Goal: Communication & Community: Answer question/provide support

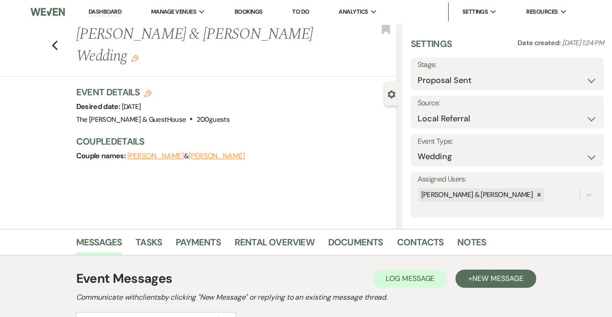
select select "6"
select select "20"
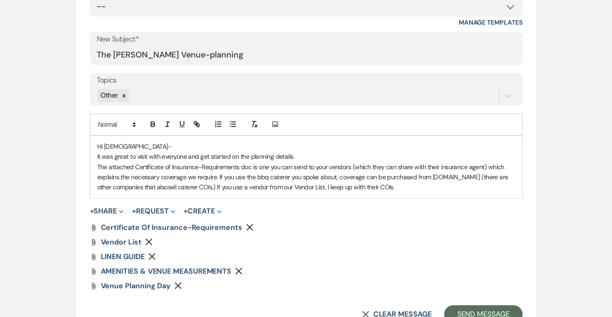
scroll to position [447, 0]
click at [508, 164] on p "The attached Certificate of Insurance-Requirements doc is one you can send to y…" at bounding box center [306, 176] width 418 height 31
click at [399, 188] on p "The attached Certificate of Insurance-Requirements doc is one you can send to y…" at bounding box center [306, 176] width 418 height 31
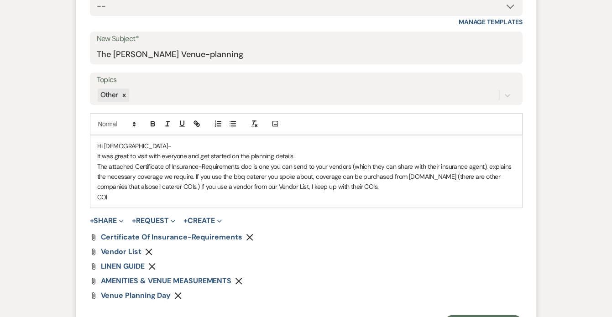
click at [407, 145] on p "Hi [DEMOGRAPHIC_DATA]-" at bounding box center [306, 146] width 418 height 10
click at [302, 209] on form "New Message X Saving draft... Recipients* Event Contacts ( [PERSON_NAME], [PERS…" at bounding box center [306, 126] width 460 height 435
click at [263, 192] on p "COI" at bounding box center [306, 197] width 418 height 10
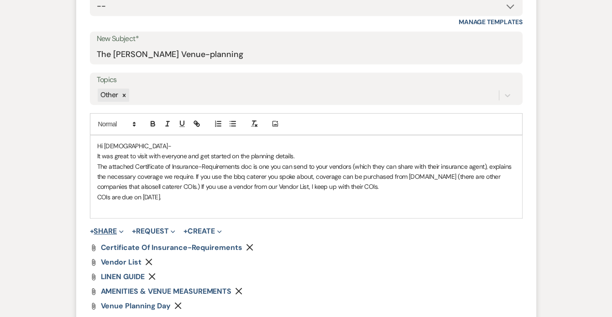
click at [99, 231] on button "+ Share Expand" at bounding box center [107, 231] width 34 height 7
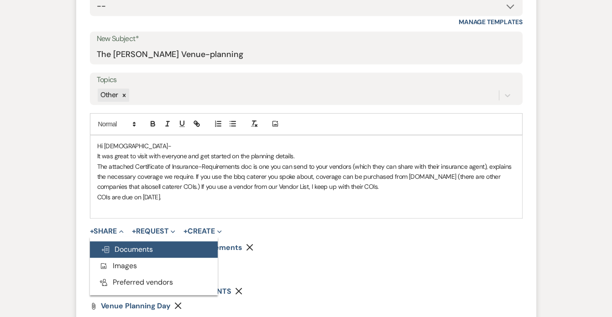
click at [107, 242] on button "Doc Upload Documents" at bounding box center [154, 249] width 128 height 16
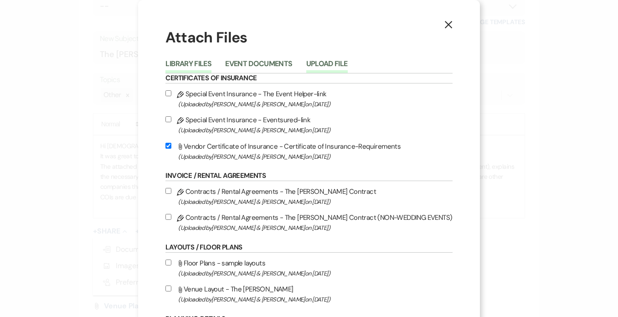
click at [325, 63] on button "Upload File" at bounding box center [326, 66] width 41 height 13
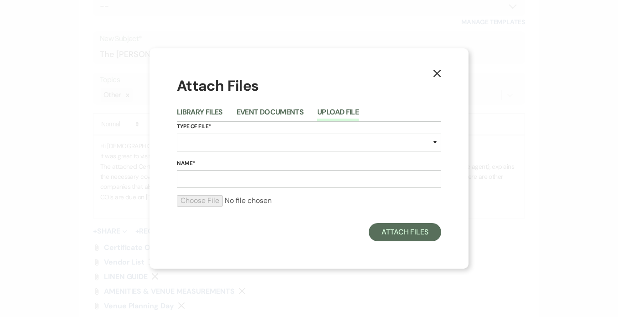
click at [255, 132] on div "Type of File* Special Event Insurance Vendor Certificate of Insurance Contracts…" at bounding box center [309, 140] width 264 height 37
click at [250, 140] on select "Special Event Insurance Vendor Certificate of Insurance Contracts / Rental Agre…" at bounding box center [309, 143] width 264 height 18
select select "0"
click at [177, 134] on select "Special Event Insurance Vendor Certificate of Insurance Contracts / Rental Agre…" at bounding box center [309, 143] width 264 height 18
click at [201, 179] on input "Name*" at bounding box center [309, 179] width 264 height 18
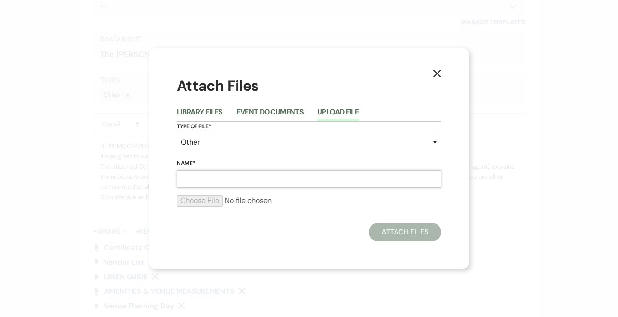
type input "layout"
click at [208, 200] on input "file" at bounding box center [309, 200] width 264 height 11
type input "C:\fakepath\TABLE LAYOUTS-BAR AND BUFFET-[PERSON_NAME] & [PERSON_NAME].pdf"
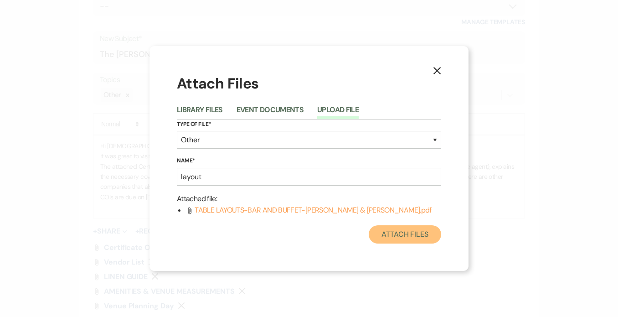
click at [405, 231] on button "Attach Files" at bounding box center [405, 234] width 73 height 18
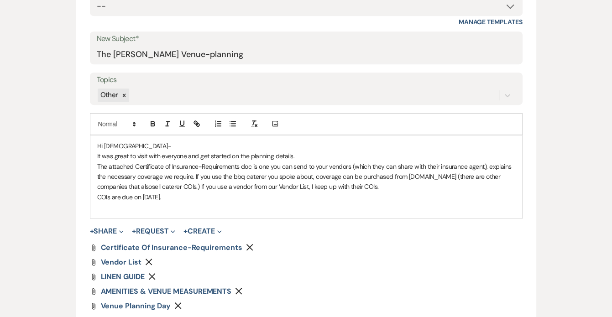
click at [194, 193] on p "COIs are due on [DATE]." at bounding box center [306, 197] width 418 height 10
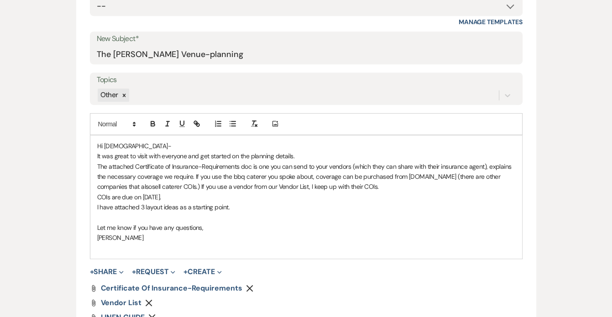
click at [154, 141] on p "Hi [DEMOGRAPHIC_DATA]-" at bounding box center [306, 146] width 418 height 10
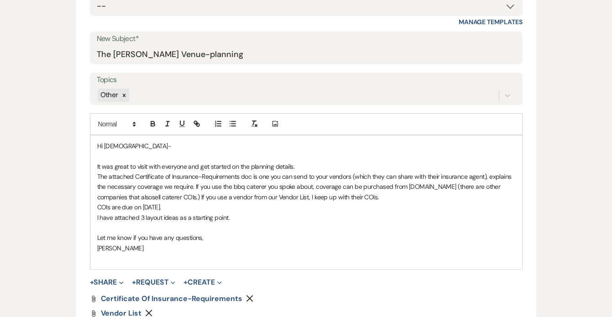
click at [152, 195] on p "The attached Certificate of Insurance-Requirements doc is one you can send to y…" at bounding box center [306, 186] width 418 height 31
click at [173, 207] on p "COIs are due on [DATE]." at bounding box center [306, 207] width 418 height 10
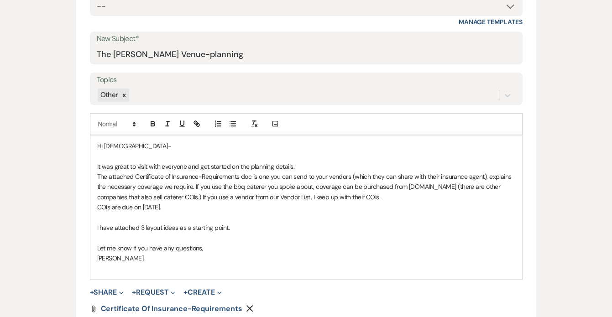
click at [231, 226] on p "I have attached 3 layout ideas as a starting point." at bounding box center [306, 228] width 418 height 10
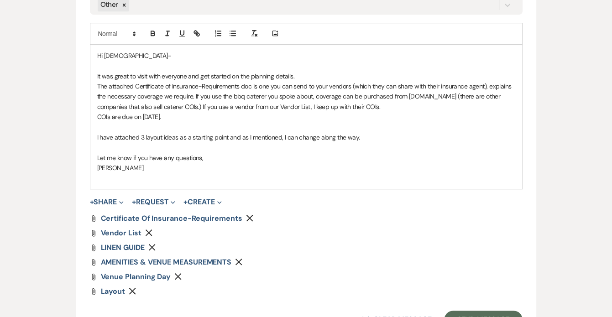
scroll to position [538, 0]
click at [230, 164] on p "[PERSON_NAME]" at bounding box center [306, 167] width 418 height 10
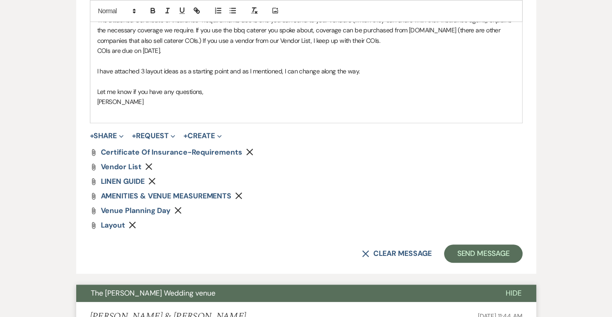
scroll to position [604, 0]
click at [467, 246] on button "Send Message" at bounding box center [483, 253] width 78 height 18
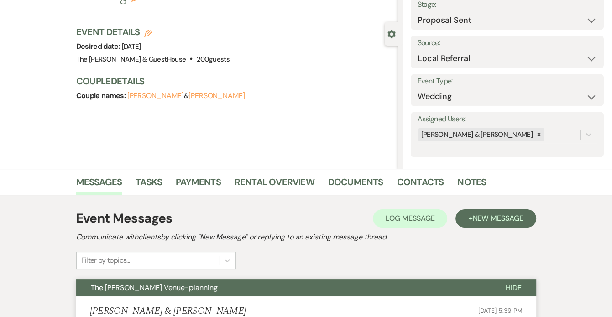
scroll to position [0, 0]
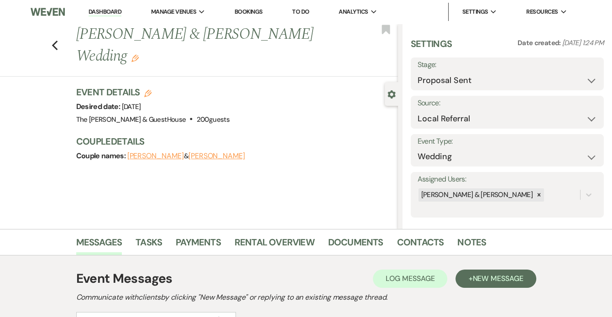
click at [83, 58] on h1 "[PERSON_NAME] & [PERSON_NAME] Wedding Edit" at bounding box center [203, 45] width 254 height 43
click at [131, 58] on use "button" at bounding box center [134, 58] width 7 height 7
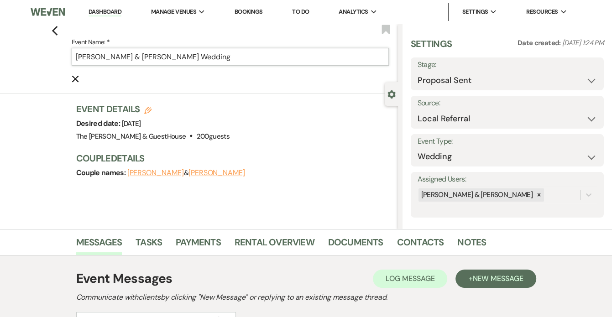
click at [159, 54] on input "[PERSON_NAME] & [PERSON_NAME] Wedding" at bounding box center [230, 57] width 317 height 18
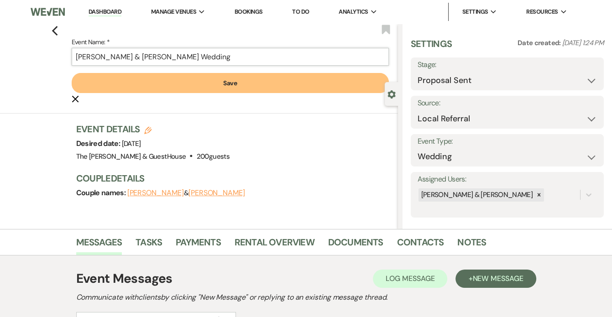
type input "[PERSON_NAME] & [PERSON_NAME] Wedding"
click at [204, 190] on button "[PERSON_NAME]" at bounding box center [216, 192] width 57 height 7
select select "1"
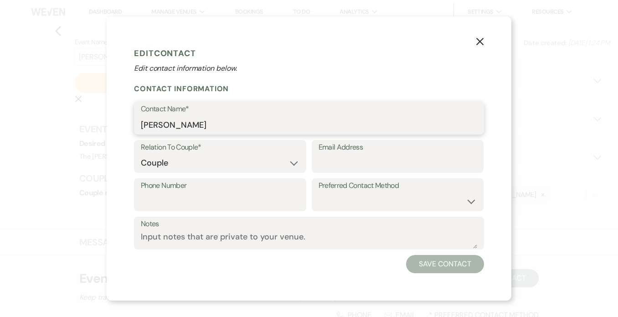
click at [155, 127] on input "[PERSON_NAME]" at bounding box center [309, 125] width 337 height 18
type input "[PERSON_NAME]"
click at [428, 262] on button "Save Contact" at bounding box center [445, 264] width 78 height 18
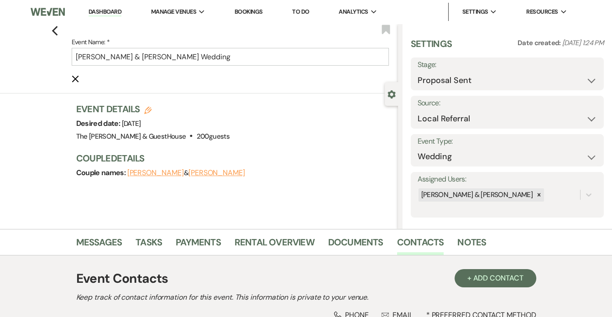
click at [78, 80] on use "button" at bounding box center [75, 79] width 7 height 7
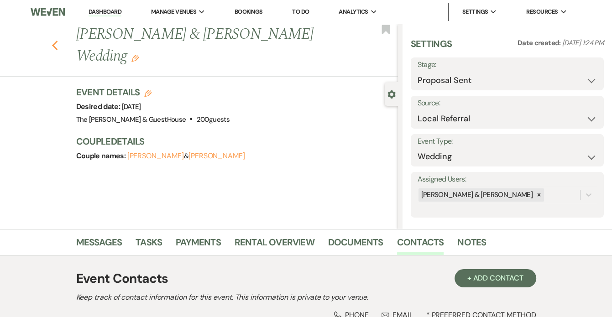
click at [58, 40] on icon "Previous" at bounding box center [55, 45] width 7 height 11
select select "6"
select select "8"
select select "5"
select select "2"
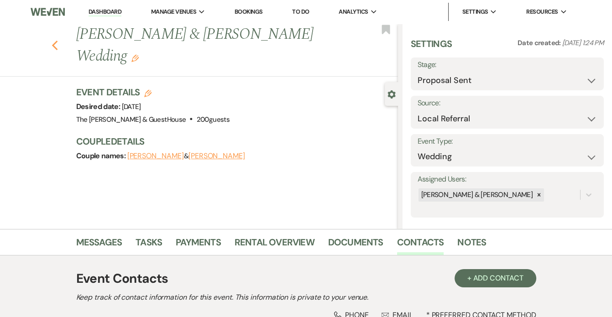
select select "8"
select select "5"
select select "8"
select select "6"
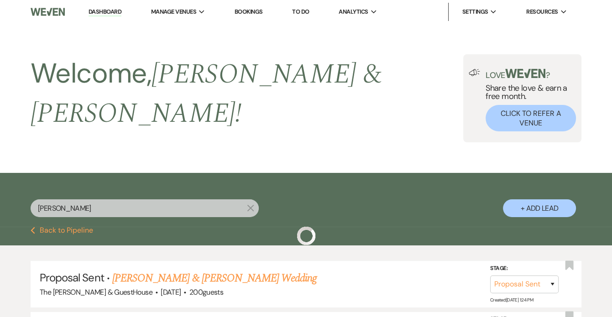
scroll to position [219, 0]
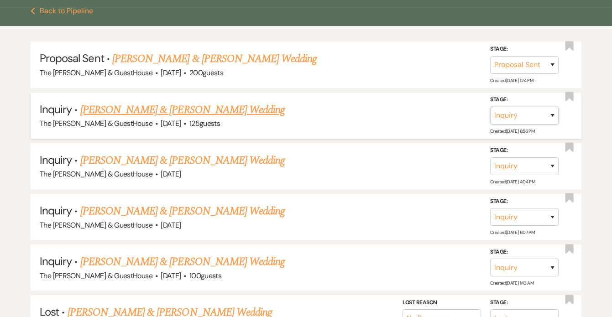
click at [545, 107] on select "Inquiry Follow Up Tour Requested Tour Confirmed Toured Proposal Sent Booked Lost" at bounding box center [524, 116] width 68 height 18
select select "8"
click at [490, 107] on select "Inquiry Follow Up Tour Requested Tour Confirmed Toured Proposal Sent Booked Lost" at bounding box center [524, 116] width 68 height 18
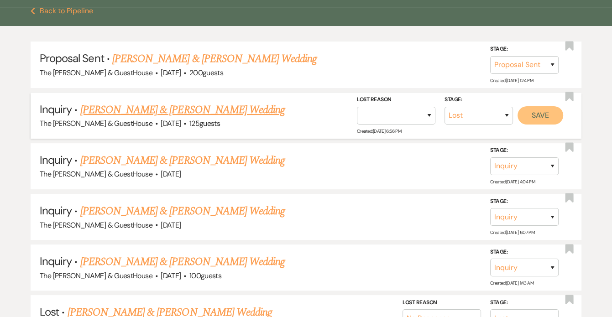
click at [544, 106] on button "Save" at bounding box center [540, 115] width 46 height 18
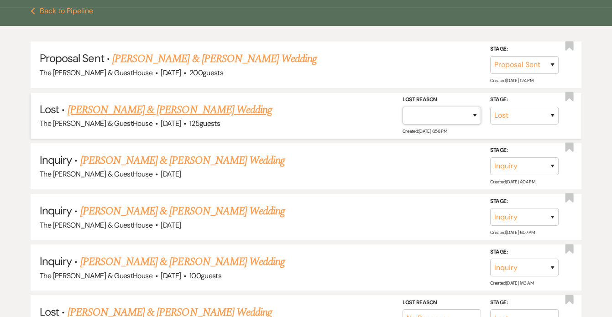
click at [467, 107] on select "Booked Elsewhere Budget Date Unavailable No Response Not a Good Match Capacity …" at bounding box center [441, 116] width 78 height 18
select select "6"
click at [402, 107] on select "Booked Elsewhere Budget Date Unavailable No Response Not a Good Match Capacity …" at bounding box center [441, 116] width 78 height 18
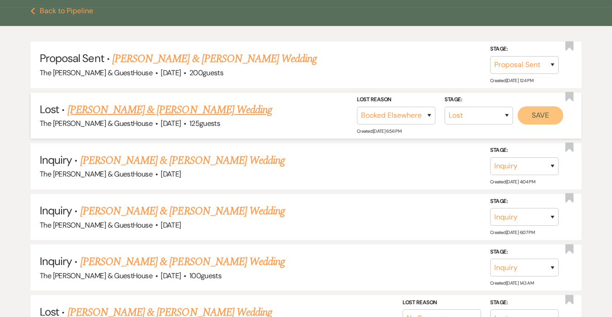
click at [550, 106] on button "Save" at bounding box center [540, 115] width 46 height 18
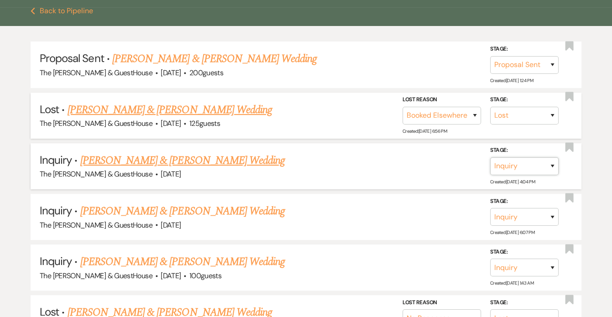
click at [548, 157] on select "Inquiry Follow Up Tour Requested Tour Confirmed Toured Proposal Sent Booked Lost" at bounding box center [524, 166] width 68 height 18
select select "8"
click at [490, 157] on select "Inquiry Follow Up Tour Requested Tour Confirmed Toured Proposal Sent Booked Lost" at bounding box center [524, 166] width 68 height 18
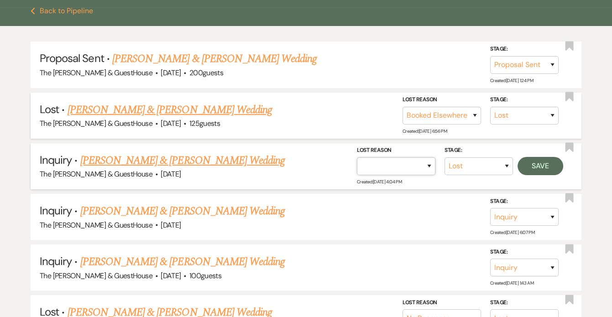
click at [428, 157] on select "Booked Elsewhere Budget Date Unavailable No Response Not a Good Match Capacity …" at bounding box center [396, 166] width 78 height 18
select select "4"
click at [357, 157] on select "Booked Elsewhere Budget Date Unavailable No Response Not a Good Match Capacity …" at bounding box center [396, 166] width 78 height 18
click at [550, 157] on button "Save" at bounding box center [540, 166] width 46 height 18
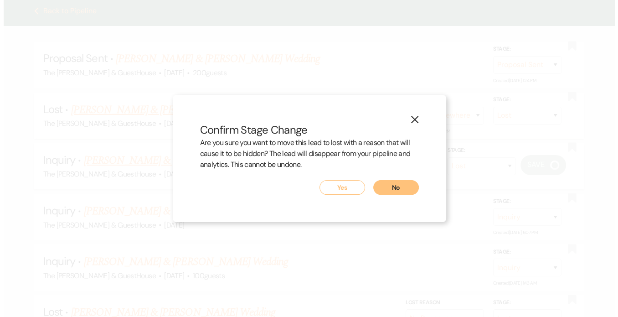
scroll to position [220, 0]
click at [348, 187] on button "Yes" at bounding box center [342, 187] width 46 height 15
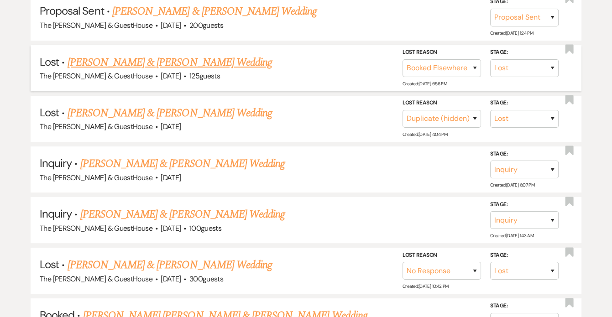
scroll to position [267, 0]
drag, startPoint x: 375, startPoint y: 279, endPoint x: 327, endPoint y: 145, distance: 142.2
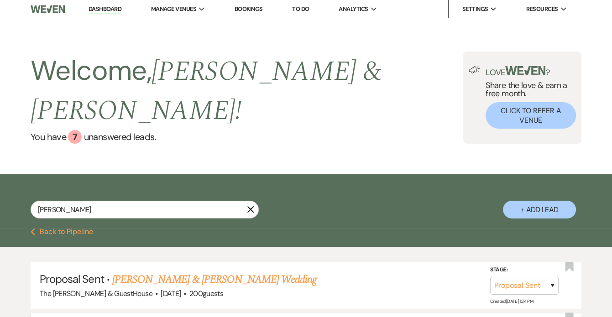
scroll to position [0, 0]
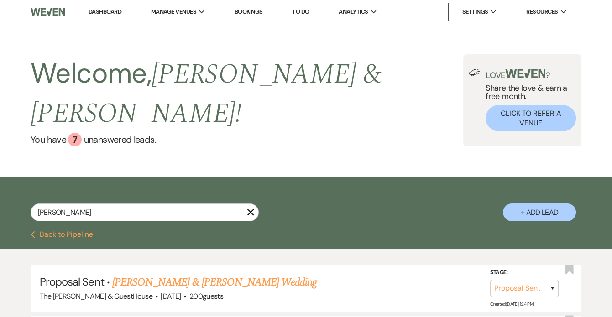
click at [123, 181] on div "[PERSON_NAME] X + Add Lead" at bounding box center [306, 204] width 612 height 47
click at [110, 203] on input "[PERSON_NAME]" at bounding box center [145, 212] width 228 height 18
type input "s"
type input "victori"
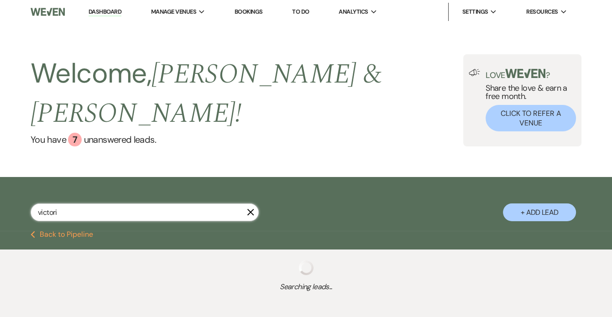
select select "6"
select select "2"
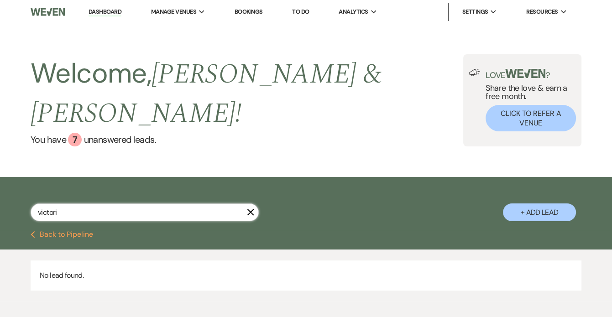
type input "victoria"
select select "6"
select select "2"
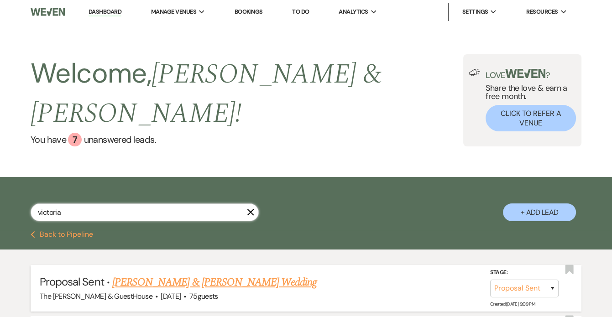
type input "victoria"
click at [137, 274] on link "[PERSON_NAME] & [PERSON_NAME] Wedding" at bounding box center [214, 282] width 204 height 16
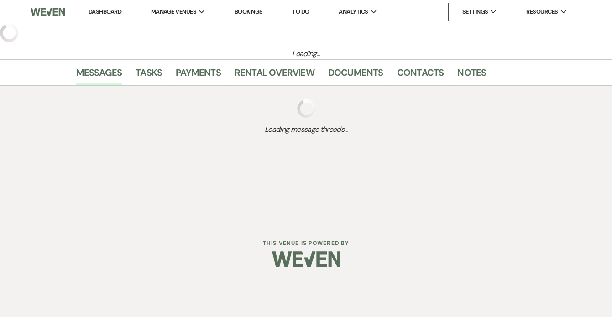
select select "6"
select select "5"
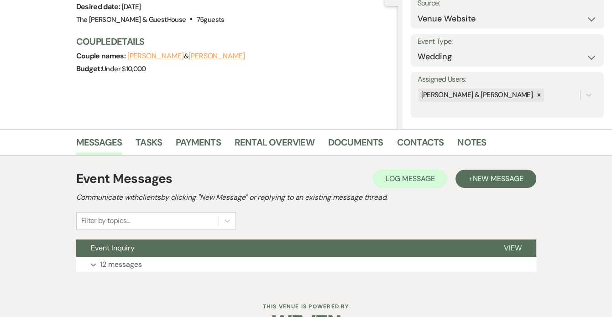
scroll to position [100, 0]
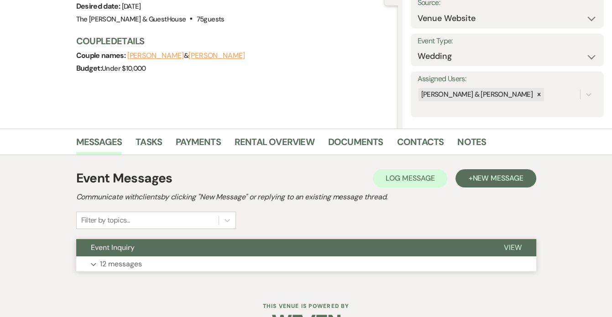
click at [103, 263] on p "12 messages" at bounding box center [121, 264] width 42 height 12
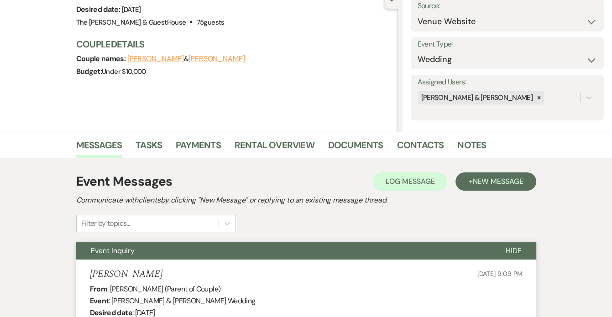
scroll to position [107, 0]
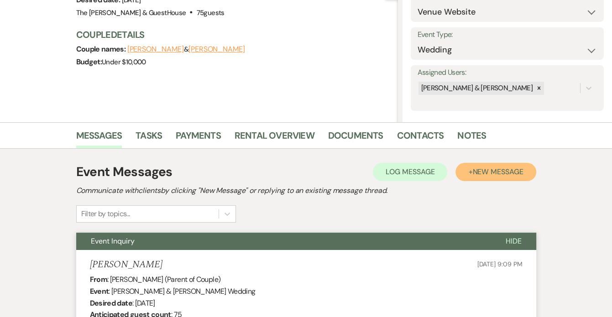
click at [480, 167] on span "New Message" at bounding box center [497, 172] width 51 height 10
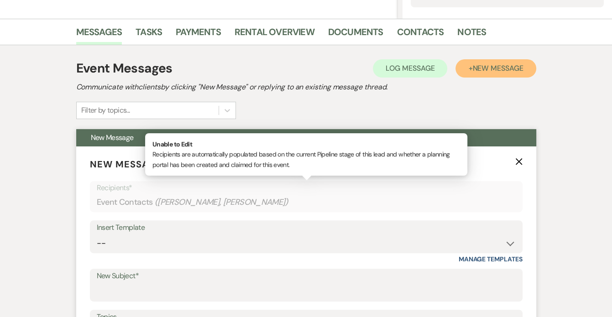
scroll to position [211, 0]
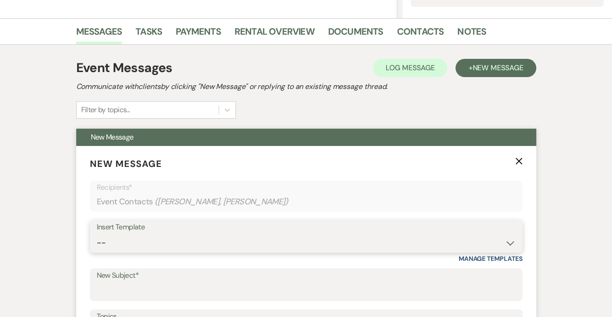
click at [209, 237] on select "-- Initial Inquiry Response Tour Request Response Follow Up Inquiry Response Co…" at bounding box center [306, 243] width 419 height 18
click at [135, 238] on select "-- Initial Inquiry Response Tour Request Response Follow Up Inquiry Response Co…" at bounding box center [306, 243] width 419 height 18
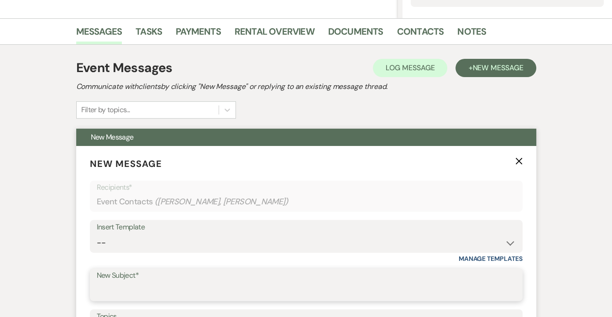
click at [140, 285] on input "New Subject*" at bounding box center [306, 291] width 419 height 18
type input "layout"
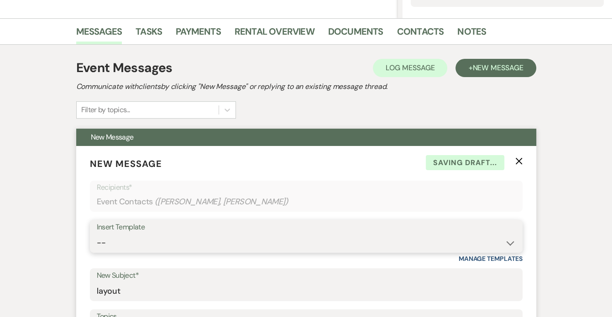
click at [137, 242] on select "-- Initial Inquiry Response Tour Request Response Follow Up Inquiry Response Co…" at bounding box center [306, 243] width 419 height 18
click at [512, 241] on select "-- Initial Inquiry Response Tour Request Response Follow Up Inquiry Response Co…" at bounding box center [306, 243] width 419 height 18
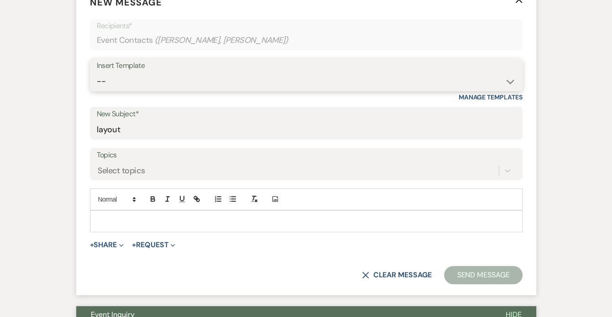
scroll to position [406, 0]
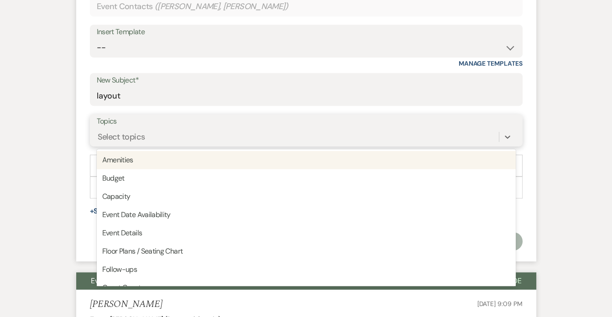
click at [243, 135] on div "Select topics" at bounding box center [298, 137] width 402 height 16
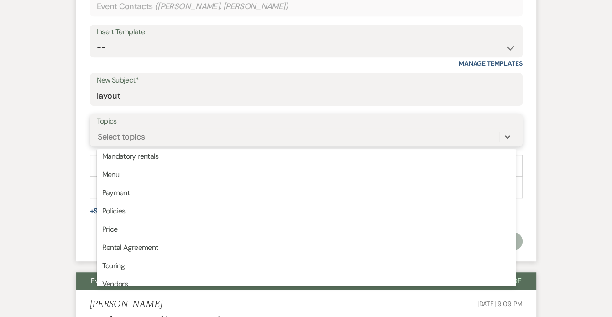
scroll to position [232, 0]
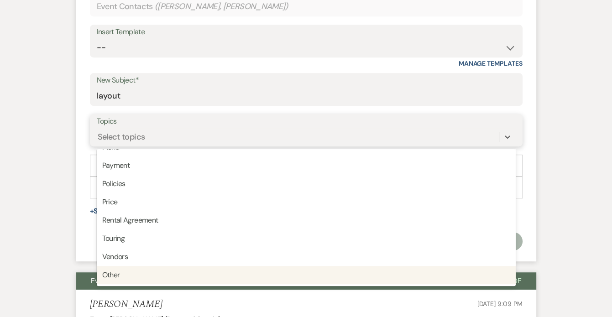
click at [163, 279] on div "Other" at bounding box center [306, 275] width 419 height 18
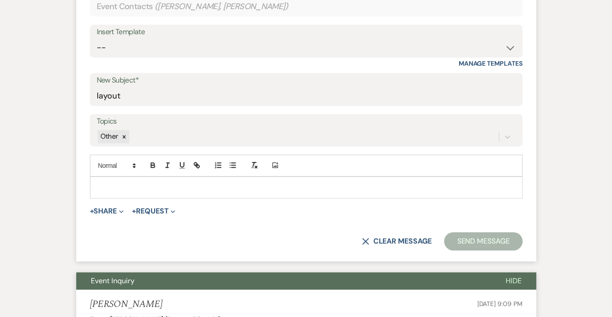
click at [134, 187] on p at bounding box center [306, 187] width 418 height 10
click at [133, 187] on p at bounding box center [306, 187] width 418 height 10
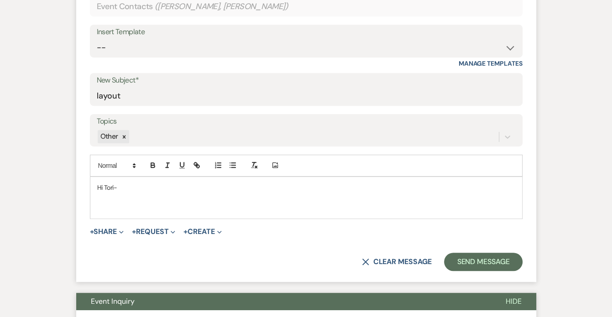
click at [133, 179] on div "Hi Tori-" at bounding box center [305, 197] width 431 height 41
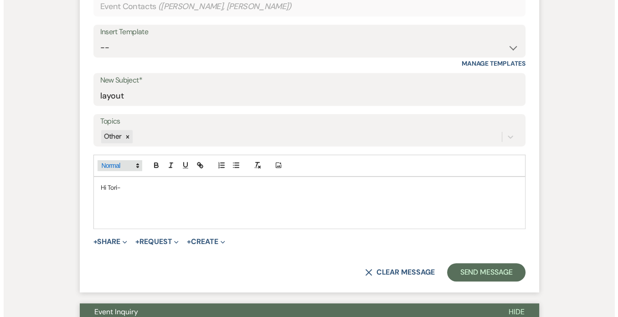
scroll to position [405, 0]
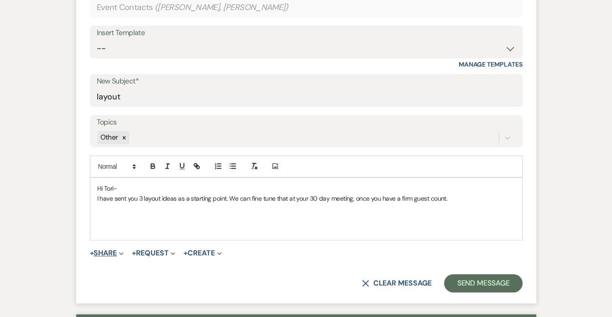
click at [107, 254] on button "+ Share Expand" at bounding box center [107, 252] width 34 height 7
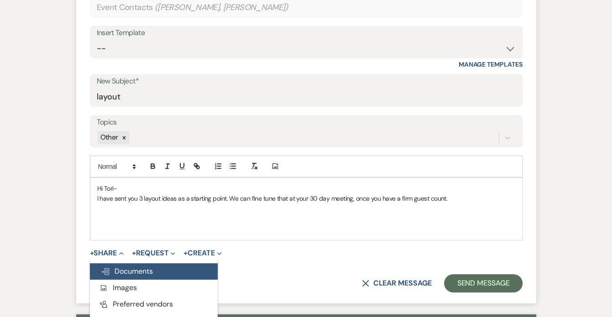
click at [114, 268] on span "Doc Upload Documents" at bounding box center [127, 271] width 52 height 10
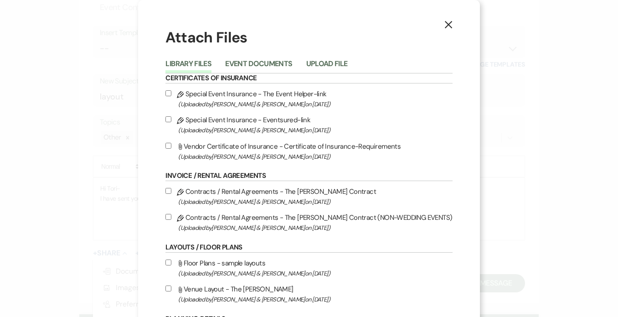
click at [171, 147] on input "Attach File Vendor Certificate of Insurance - Certificate of Insurance-Requirem…" at bounding box center [169, 146] width 6 height 6
checkbox input "false"
click at [171, 120] on input "Pencil Special Event Insurance - Eventsured-link (Uploaded by [PERSON_NAME] & […" at bounding box center [169, 119] width 6 height 6
checkbox input "true"
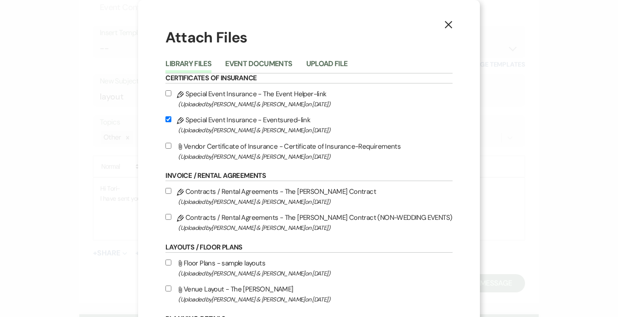
click at [171, 91] on input "Pencil Special Event Insurance - The Event Helper-link (Uploaded by [PERSON_NAM…" at bounding box center [169, 93] width 6 height 6
checkbox input "true"
click at [171, 116] on input "Pencil Special Event Insurance - Eventsured-link (Uploaded by [PERSON_NAME] & […" at bounding box center [169, 119] width 6 height 6
checkbox input "false"
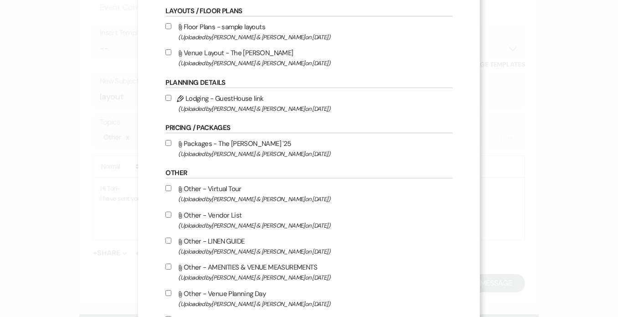
scroll to position [237, 0]
click at [173, 216] on div "X Attach Files Library Files Event Documents Upload File Certificates of Insura…" at bounding box center [309, 295] width 342 height 1064
click at [171, 215] on input "Attach File Other - Vendor List (Uploaded by [PERSON_NAME] & [PERSON_NAME] on […" at bounding box center [169, 214] width 6 height 6
checkbox input "true"
click at [171, 243] on input "Attach File Other - LINEN GUIDE (Uploaded by [PERSON_NAME] & [PERSON_NAME] on […" at bounding box center [169, 240] width 6 height 6
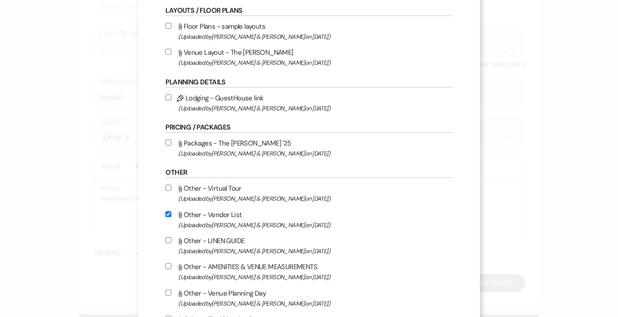
checkbox input "true"
click at [172, 270] on div "X Attach Files Library Files Event Documents Upload File Certificates of Insura…" at bounding box center [309, 295] width 342 height 1064
click at [171, 268] on input "Attach File Other - AMENITIES & VENUE MEASUREMENTS (Uploaded by [PERSON_NAME] &…" at bounding box center [169, 266] width 6 height 6
checkbox input "true"
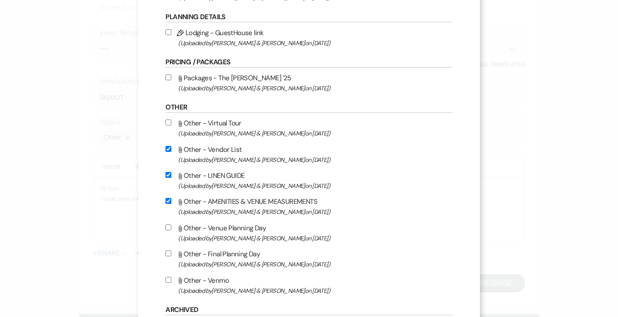
scroll to position [302, 0]
click at [171, 228] on input "Attach File Other - Venue Planning Day (Uploaded by [PERSON_NAME] & [PERSON_NAM…" at bounding box center [169, 227] width 6 height 6
checkbox input "true"
click at [171, 255] on input "Attach File Other - Final Planning Day (Uploaded by [PERSON_NAME] & [PERSON_NAM…" at bounding box center [169, 253] width 6 height 6
checkbox input "true"
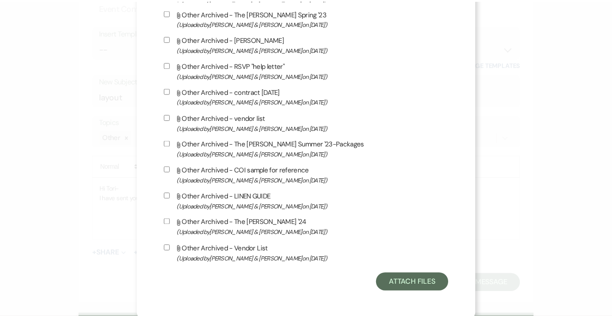
scroll to position [752, 0]
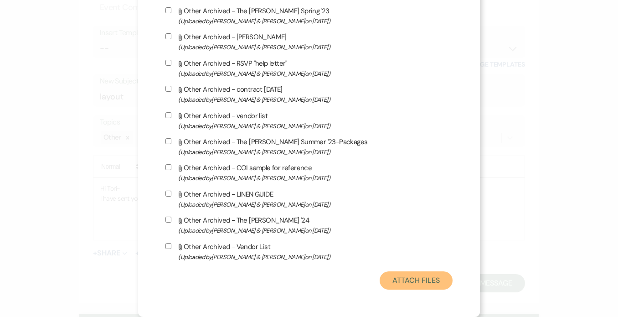
click at [381, 280] on button "Attach Files" at bounding box center [416, 280] width 73 height 18
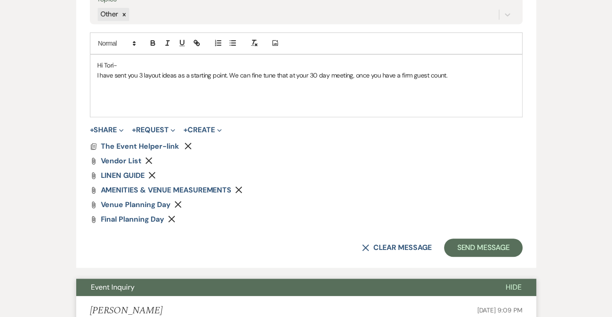
scroll to position [527, 0]
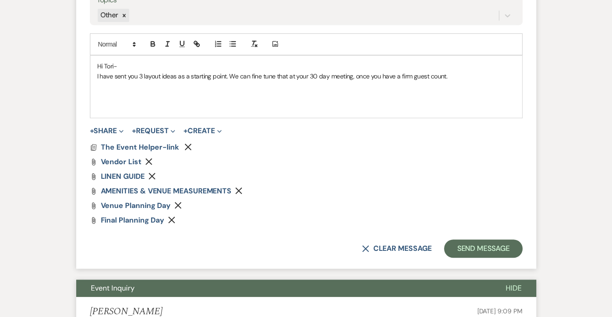
click at [464, 71] on p "I have sent you 3 layout ideas as a starting point. We can fine tune that at yo…" at bounding box center [306, 76] width 418 height 10
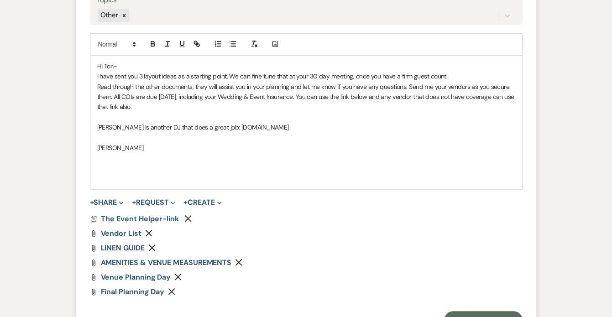
click at [166, 61] on p "Hi Tori-" at bounding box center [306, 66] width 418 height 10
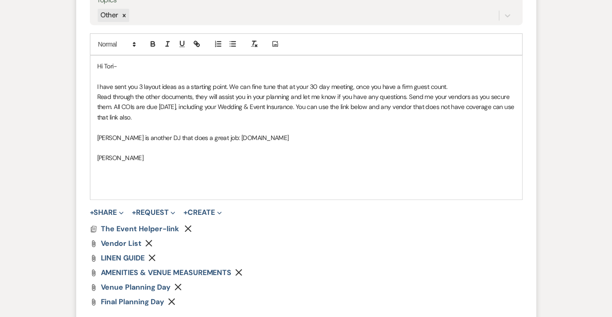
click at [234, 85] on p "I have sent you 3 layout ideas as a starting point. We can fine tune that at yo…" at bounding box center [306, 87] width 418 height 10
click at [410, 94] on p "Read through the other documents, they will assist you in your planning and let…" at bounding box center [306, 107] width 418 height 31
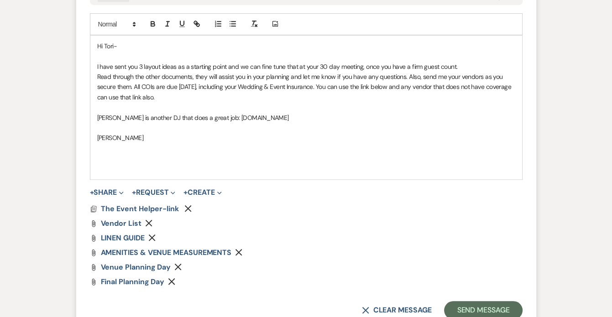
scroll to position [546, 0]
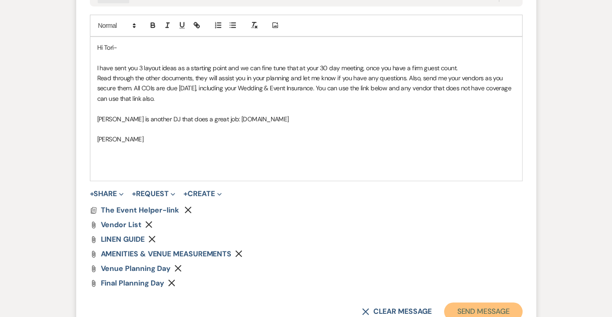
click at [466, 303] on button "Send Message" at bounding box center [483, 311] width 78 height 18
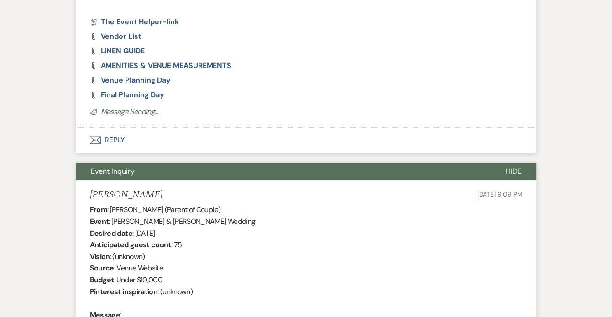
scroll to position [208, 0]
